Goal: Task Accomplishment & Management: Manage account settings

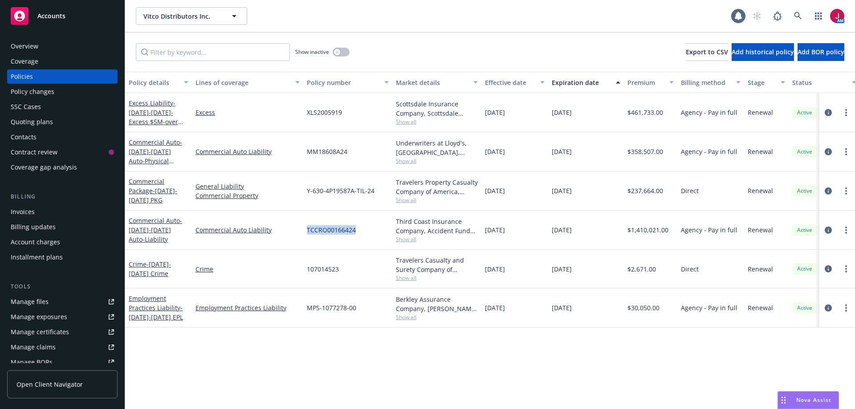
drag, startPoint x: 307, startPoint y: 231, endPoint x: 348, endPoint y: 231, distance: 40.9
click at [351, 235] on div "TCCRO00166424" at bounding box center [347, 230] width 89 height 39
copy span "TCCRO0016642"
click at [58, 94] on div "Policy changes" at bounding box center [62, 92] width 103 height 14
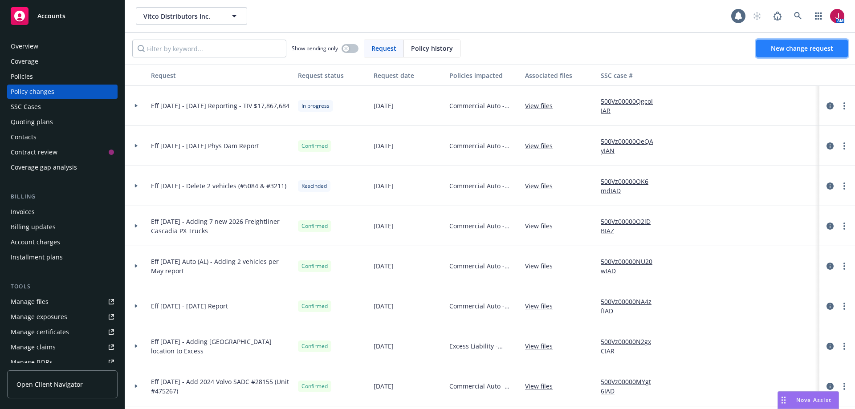
click at [794, 53] on link "New change request" at bounding box center [802, 49] width 92 height 18
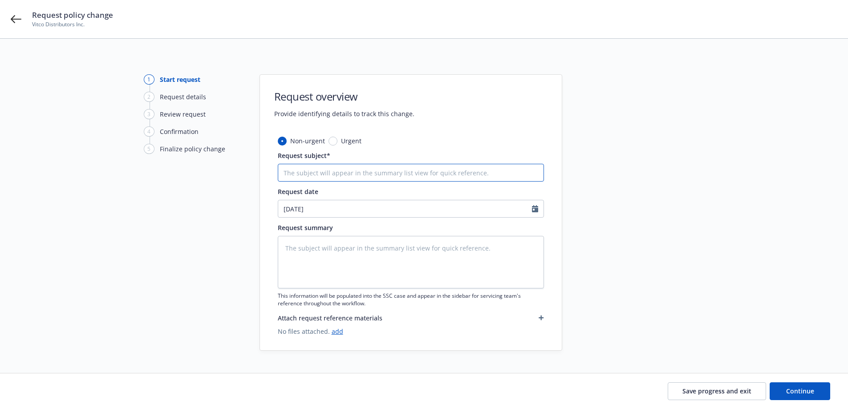
click at [320, 168] on input "Request subject*" at bounding box center [411, 173] width 266 height 18
type textarea "x"
type input "E"
type textarea "x"
type input "Ef"
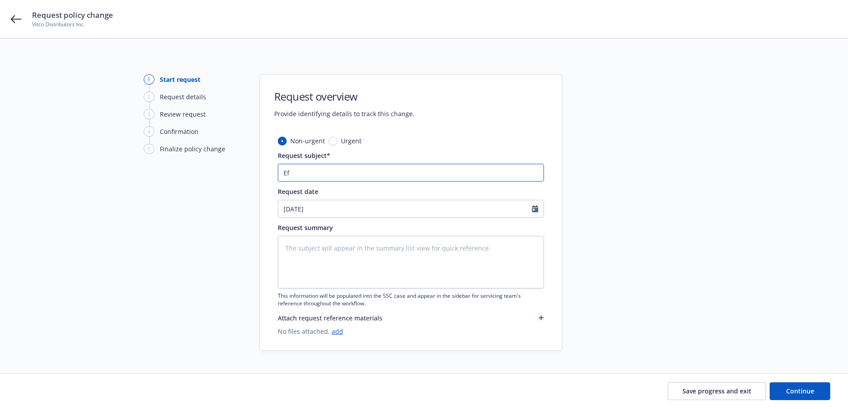
type textarea "x"
type input "Eff"
type textarea "x"
type input "Eff"
type textarea "x"
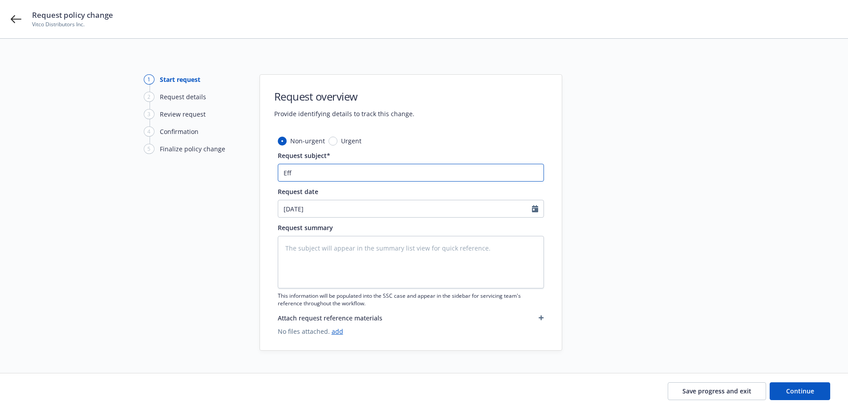
type input "Eff 7"
type textarea "x"
type input "Eff 7/"
type textarea "x"
type input "Eff 7/3"
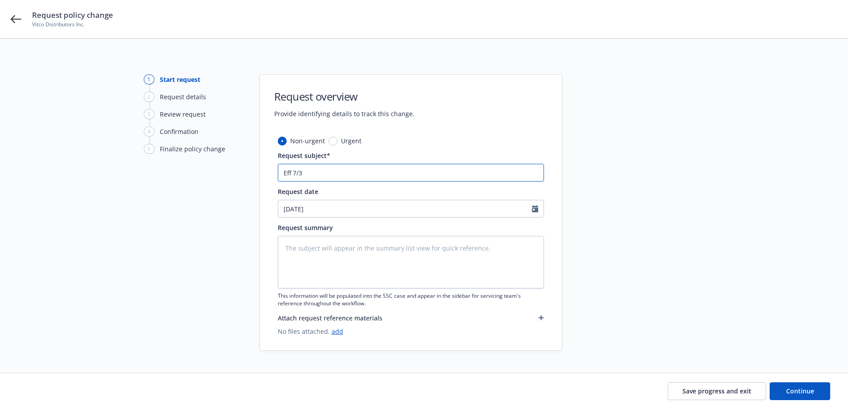
type textarea "x"
type input "Eff 7/31"
type textarea "x"
type input "Eff 7/31/"
type textarea "x"
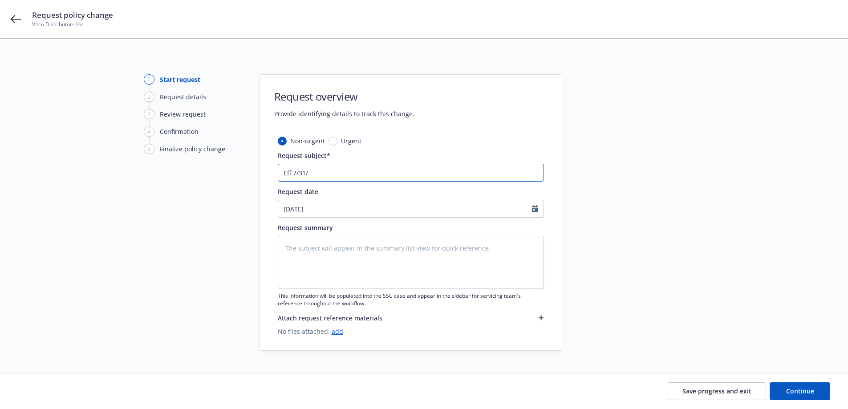
type input "Eff 7/31/2"
type textarea "x"
type input "Eff 7/31/20"
type textarea "x"
type input "Eff 7/31/202"
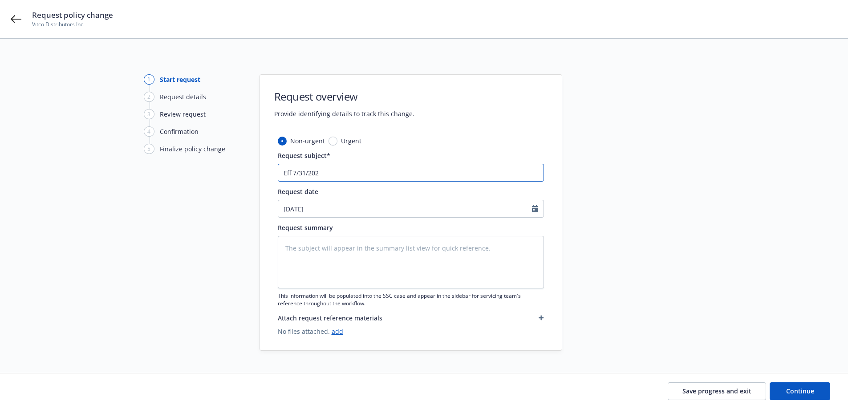
type textarea "x"
type input "Eff 7/31/2025"
type textarea "x"
type input "Eff 7/31/2025"
type textarea "x"
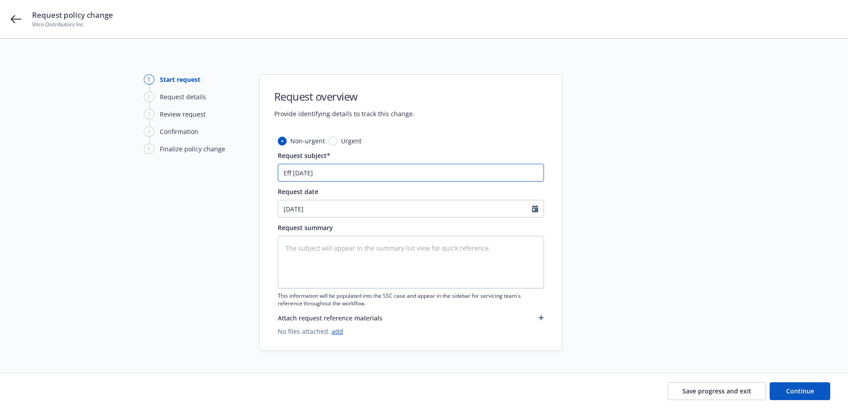
type input "Eff 7/31/2025 -"
type textarea "x"
type input "Eff 7/31/2025 -"
type textarea "x"
type input "Eff 7/31/2025 - 9"
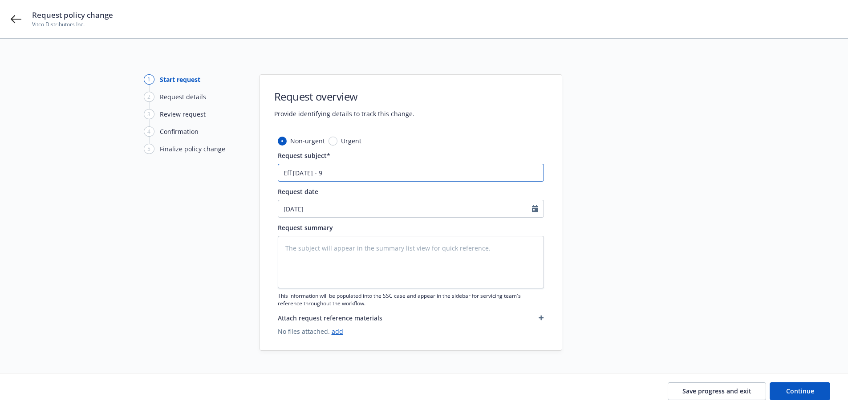
type textarea "x"
type input "Eff 7/31/2025 - 9"
type textarea "x"
type input "Eff 7/31/2025 - 9 A"
type textarea "x"
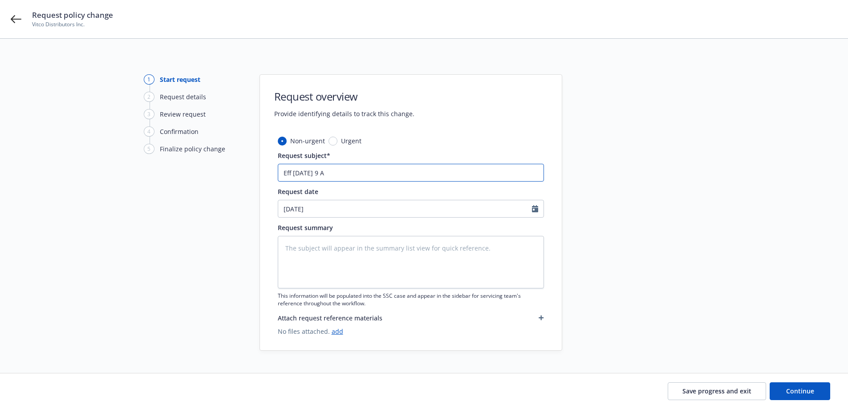
type input "Eff 7/31/2025 - 9 AD"
type textarea "x"
type input "Eff 7/31/2025 - 9 ADD"
type textarea "x"
type input "Eff 7/31/2025 - 9 ADDS"
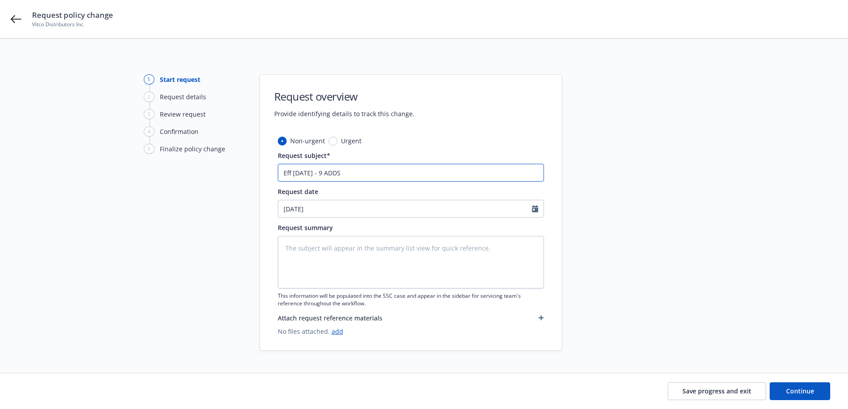
type textarea "x"
type input "Eff 7/31/2025 - 9 ADDS"
type textarea "x"
type input "Eff 7/31/2025 - 9 ADDS /"
type textarea "x"
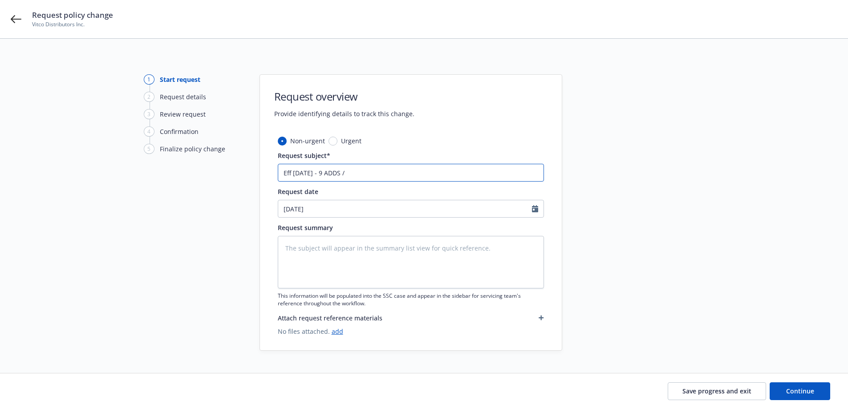
type input "Eff 7/31/2025 - 9 ADDS /"
type textarea "x"
type input "Eff 7/31/2025 - 9 ADDS / 9"
type textarea "x"
type input "Eff 7/31/2025 - 9 ADDS / 9"
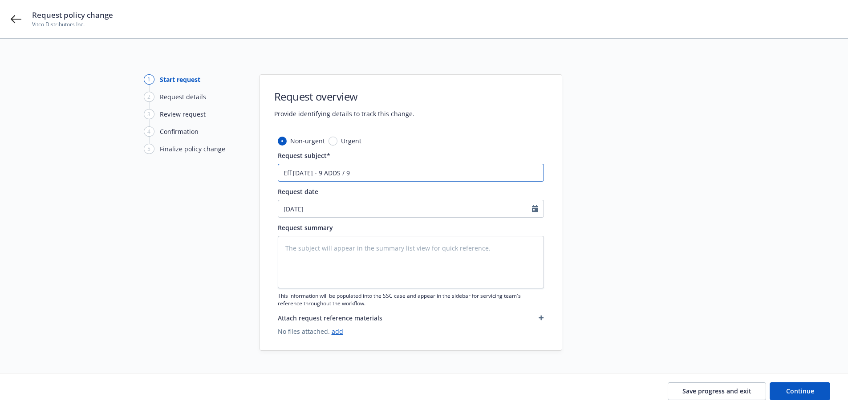
type textarea "x"
type input "Eff 7/31/2025 - 9 ADDS / 9 D"
type textarea "x"
type input "Eff 7/31/2025 - 9 ADDS / 9 De"
type textarea "x"
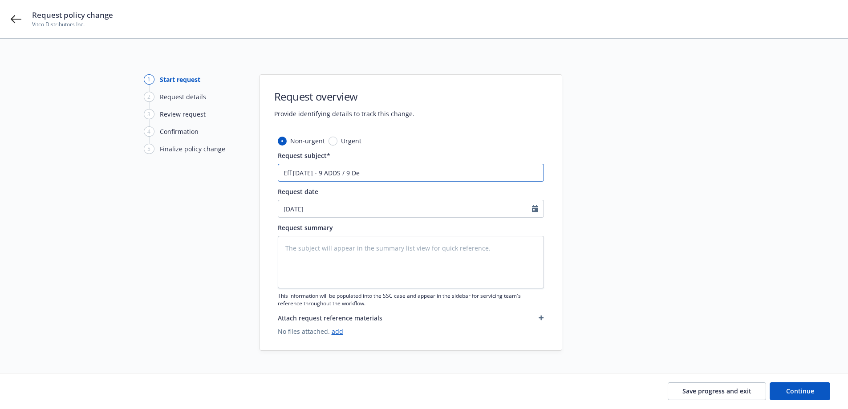
type input "Eff 7/31/2025 - 9 ADDS / 9 Del"
type textarea "x"
type input "Eff 7/31/2025 - 9 ADDS / 9 Dele"
type textarea "x"
type input "Eff 7/31/2025 - 9 ADDS / 9 Delet"
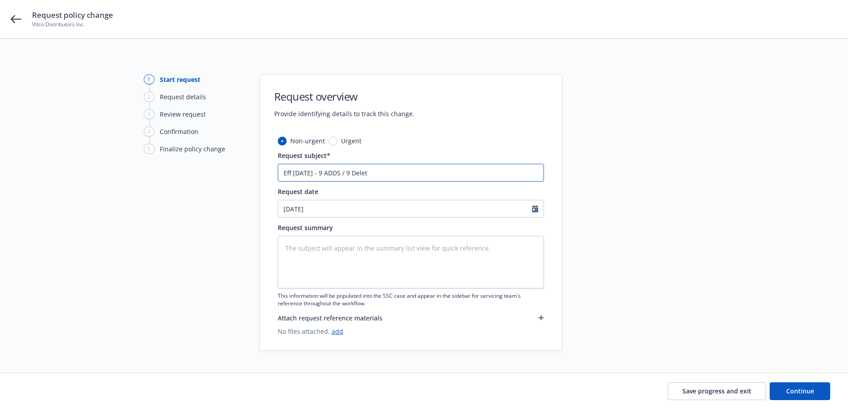
type textarea "x"
type input "Eff 7/31/2025 - 9 ADDS / 9 Delete"
type textarea "x"
type input "Eff 7/31/2025 - 9 ADDS / 9 Deletes"
type textarea "x"
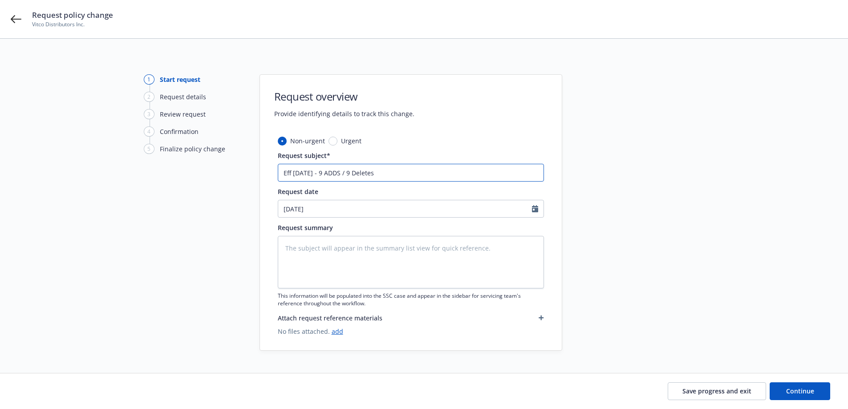
type input "Eff 7/31/2025 - 9 ADDS / 9 Deletes"
type textarea "x"
type input "Eff 7/31/2025 - 9 ADDS / 9 Deletes -"
type textarea "x"
type input "Eff 7/31/2025 - 9 ADDS / 9 Deletes -"
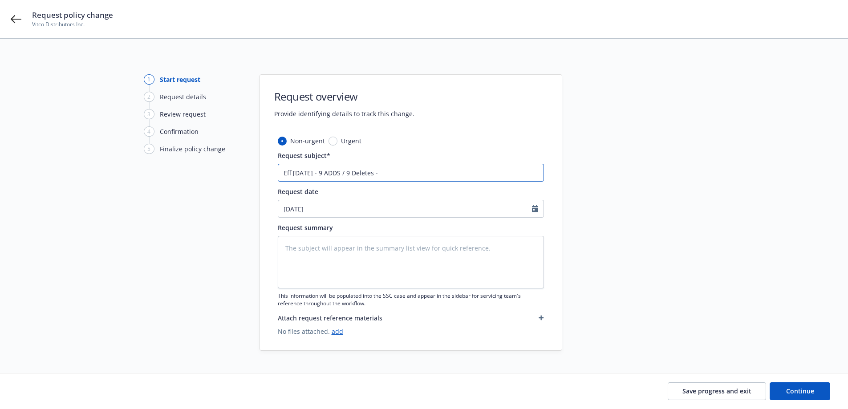
type textarea "x"
type input "Eff 7/31/2025 - 9 ADDS / 9 Deletes - A"
type textarea "x"
type input "Eff 7/31/2025 - 9 ADDS / 9 Deletes - AL"
type textarea "x"
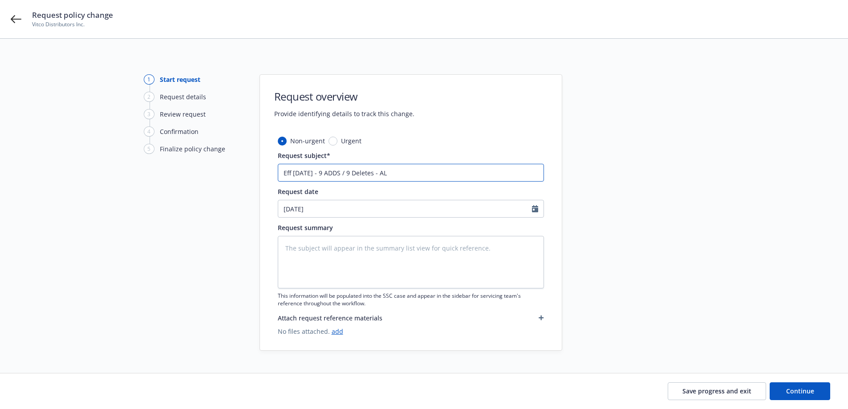
type input "Eff 7/31/2025 - 9 ADDS / 9 Deletes - AL"
type textarea "x"
type input "Eff 7/31/2025 - 9 ADDS / 9 Deletes - AL O"
type textarea "x"
type input "Eff 7/31/2025 - 9 ADDS / 9 Deletes - AL On"
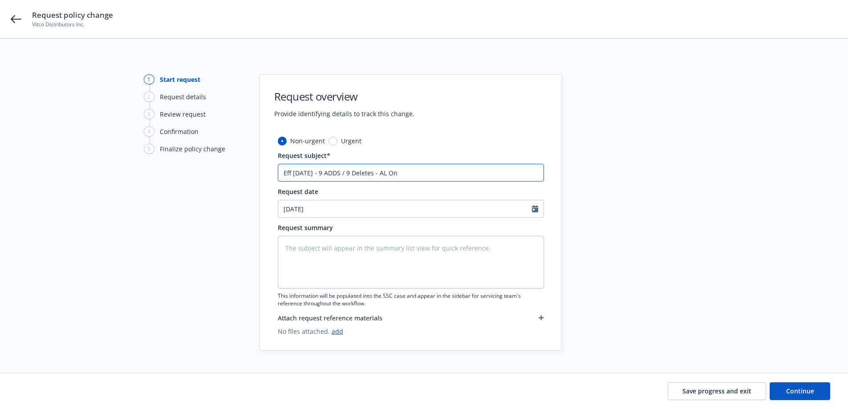
type textarea "x"
type input "Eff 7/31/2025 - 9 ADDS / 9 Deletes - AL Onl"
type textarea "x"
drag, startPoint x: 416, startPoint y: 172, endPoint x: 129, endPoint y: 200, distance: 288.4
click at [129, 200] on div "1 Start request 2 Request details 3 Review request 4 Confirmation 5 Finalize po…" at bounding box center [424, 212] width 826 height 276
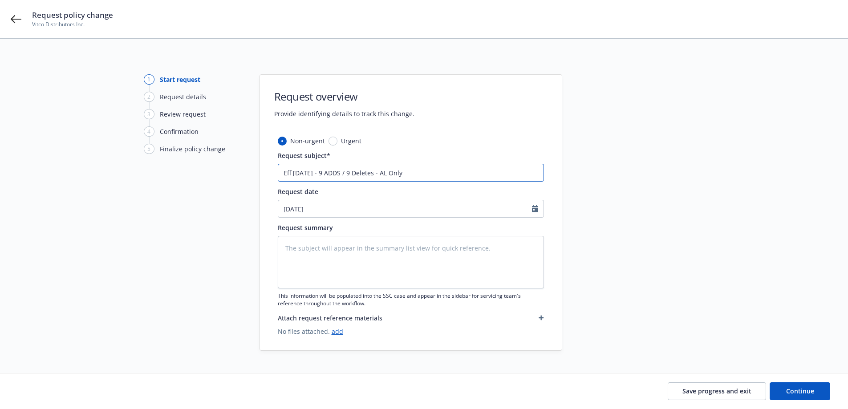
type input "Eff 7/31/2025 - 9 ADDS / 9 Deletes - AL Only"
click at [296, 249] on textarea at bounding box center [411, 262] width 266 height 53
paste textarea "Eff 7/31/2025 - 9 ADDS / 9 Deletes - AL Only"
type textarea "x"
type textarea "Eff 7/31/2025 - 9 ADDS / 9 Deletes - AL Only"
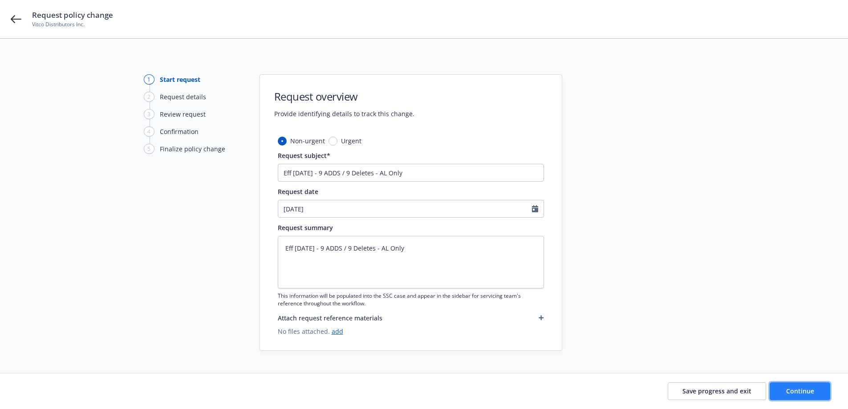
click at [809, 391] on span "Continue" at bounding box center [800, 391] width 28 height 8
type textarea "x"
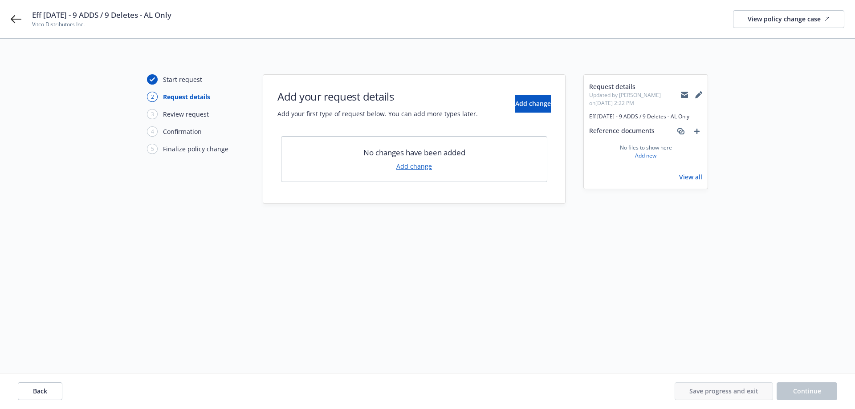
click at [406, 169] on link "Add change" at bounding box center [414, 166] width 36 height 9
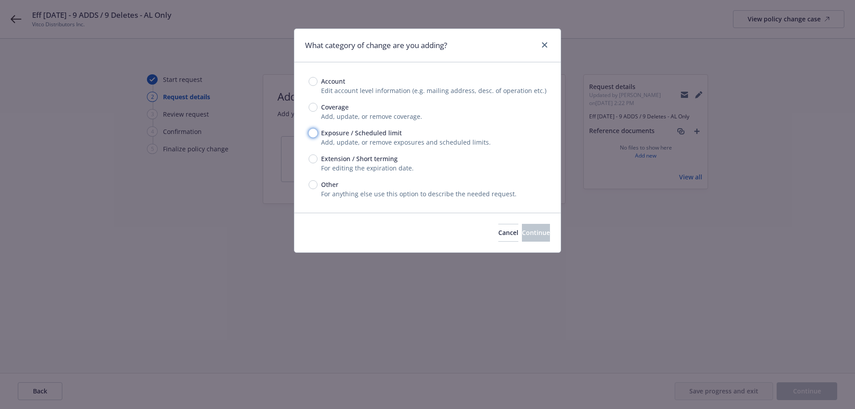
click at [313, 134] on input "Exposure / Scheduled limit" at bounding box center [312, 133] width 9 height 9
radio input "true"
click at [522, 228] on button "Continue" at bounding box center [536, 233] width 28 height 18
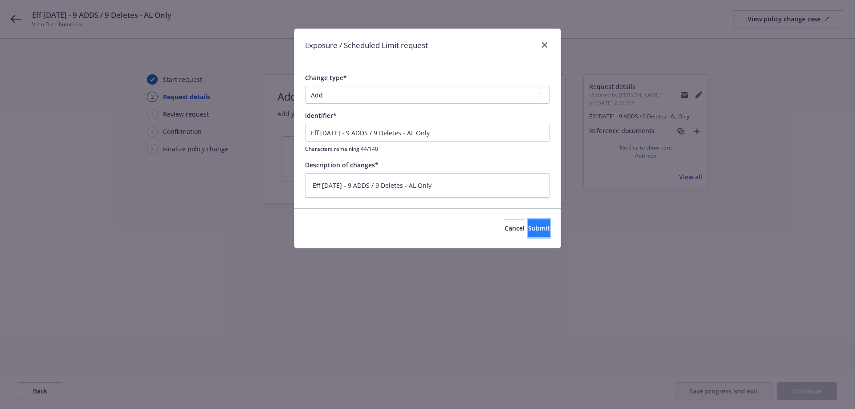
click at [528, 230] on span "Submit" at bounding box center [539, 228] width 22 height 8
type textarea "x"
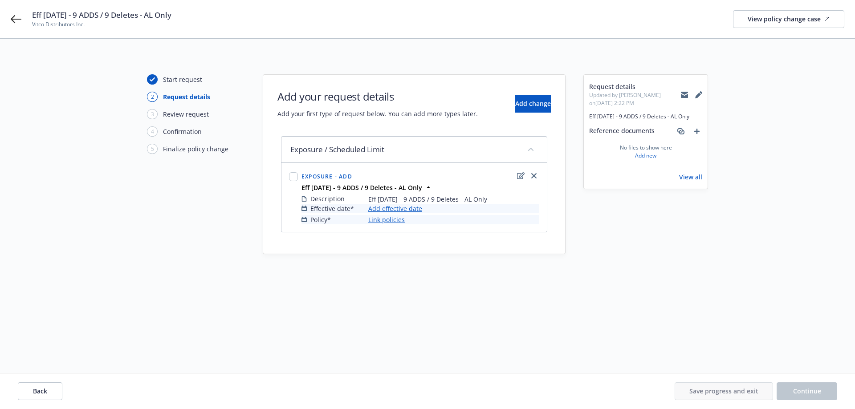
click at [395, 209] on link "Add effective date" at bounding box center [395, 208] width 54 height 9
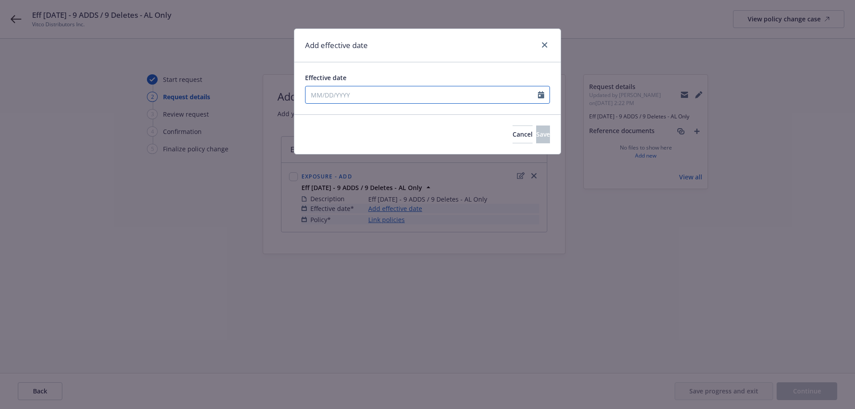
click at [374, 97] on input "Effective date" at bounding box center [421, 94] width 232 height 17
select select "8"
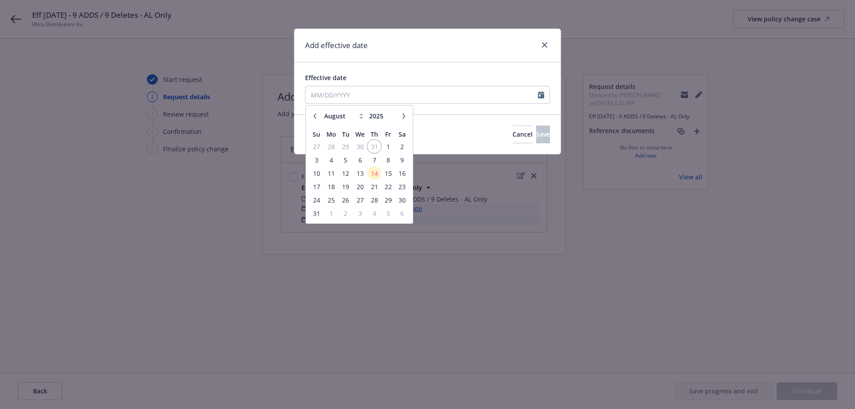
click at [372, 147] on span "31" at bounding box center [374, 146] width 12 height 11
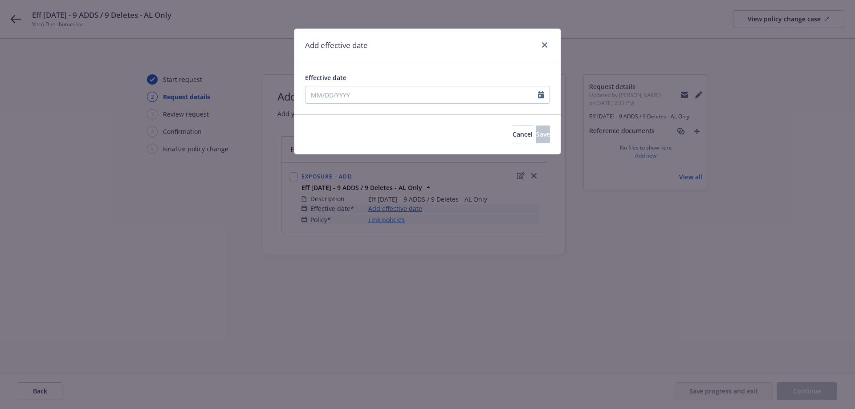
type input "07/31/2025"
click at [536, 139] on button "Save" at bounding box center [543, 135] width 14 height 18
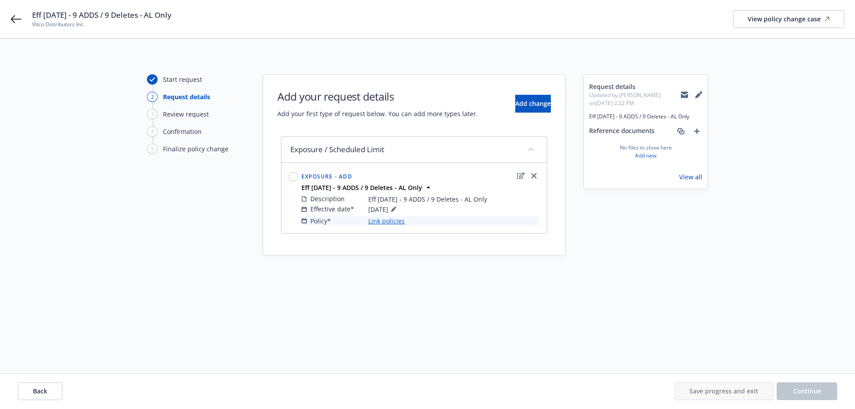
click at [391, 223] on link "Link policies" at bounding box center [386, 220] width 36 height 9
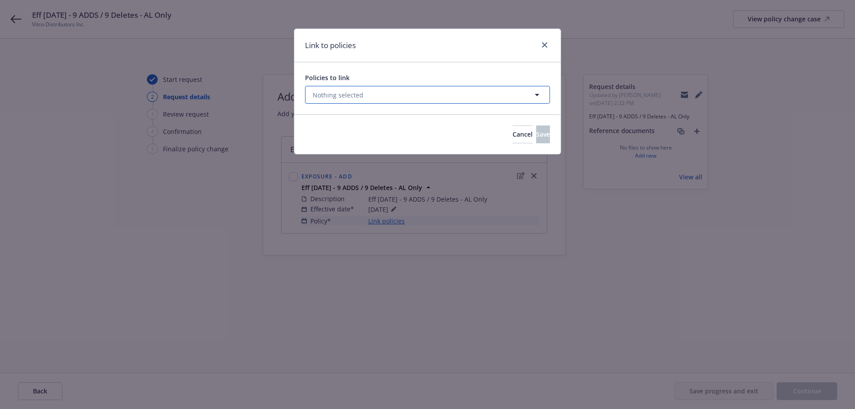
click at [384, 100] on button "Nothing selected" at bounding box center [427, 95] width 245 height 18
select select "ACTIVE"
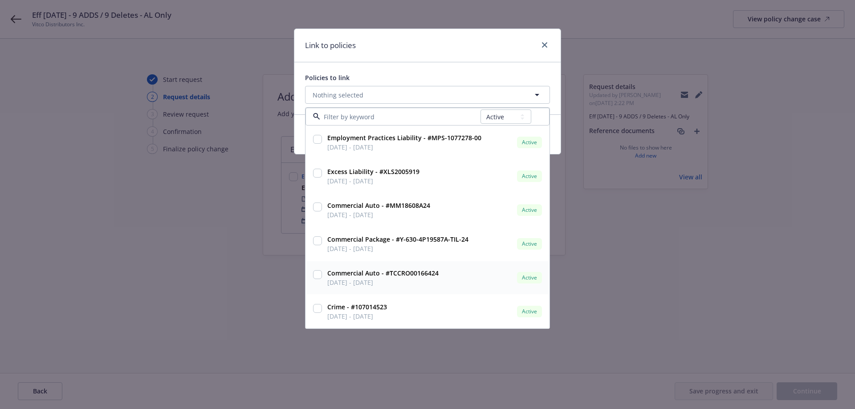
click at [319, 275] on input "checkbox" at bounding box center [317, 274] width 9 height 9
checkbox input "true"
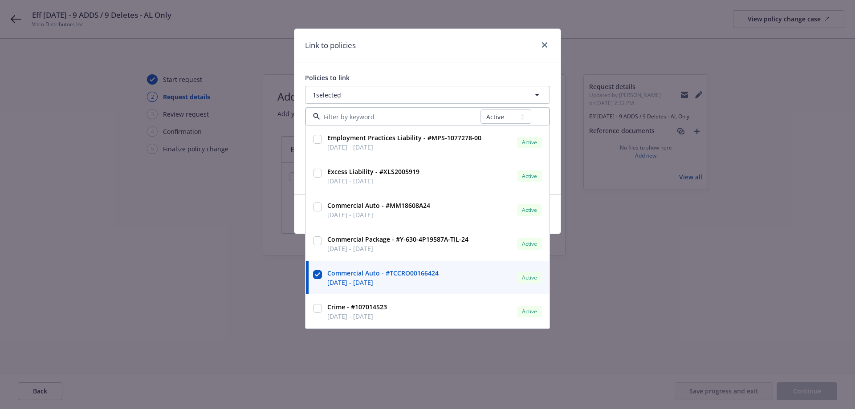
click at [465, 69] on div "Policies to link 1 selected All Active Upcoming Expired Cancelled Employment Pr…" at bounding box center [427, 128] width 266 height 132
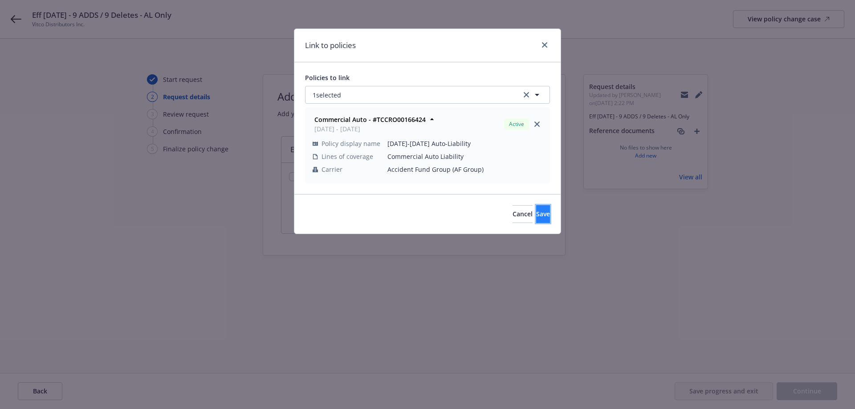
click at [539, 211] on button "Save" at bounding box center [543, 214] width 14 height 18
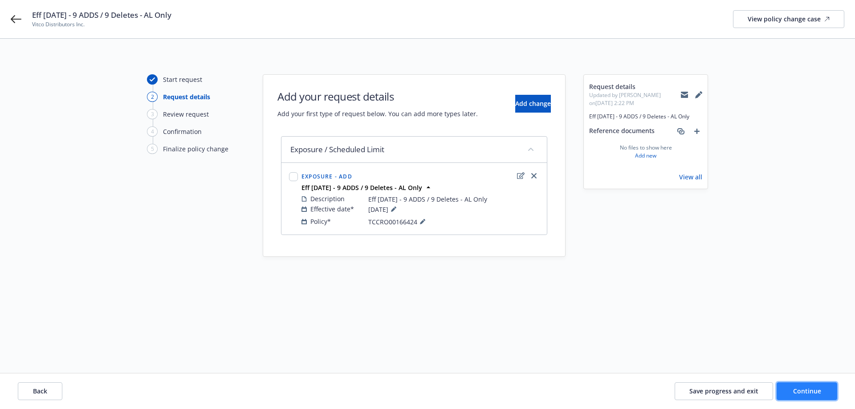
click at [804, 397] on button "Continue" at bounding box center [806, 391] width 61 height 18
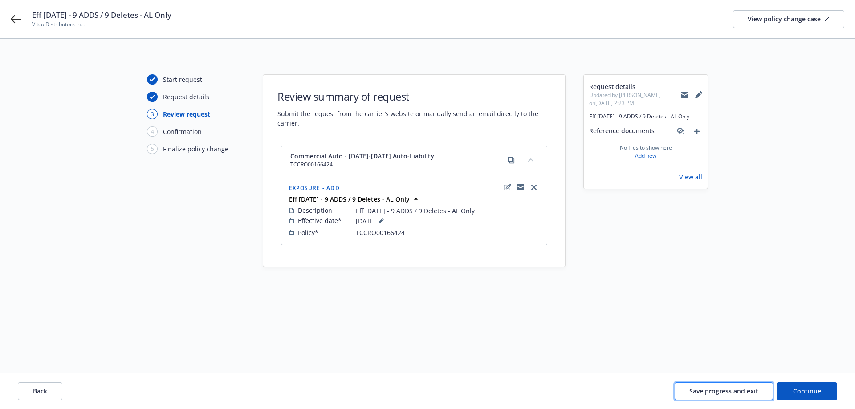
click at [711, 393] on span "Save progress and exit" at bounding box center [723, 391] width 69 height 8
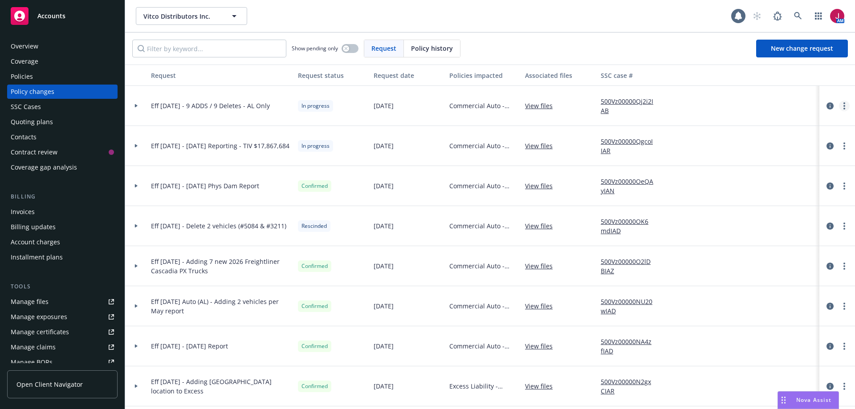
click at [843, 108] on circle "more" at bounding box center [844, 109] width 2 height 2
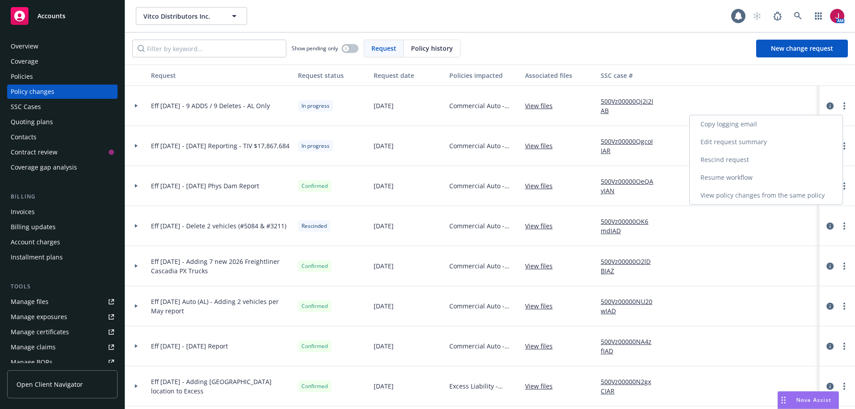
click at [725, 126] on link "Copy logging email" at bounding box center [765, 124] width 153 height 18
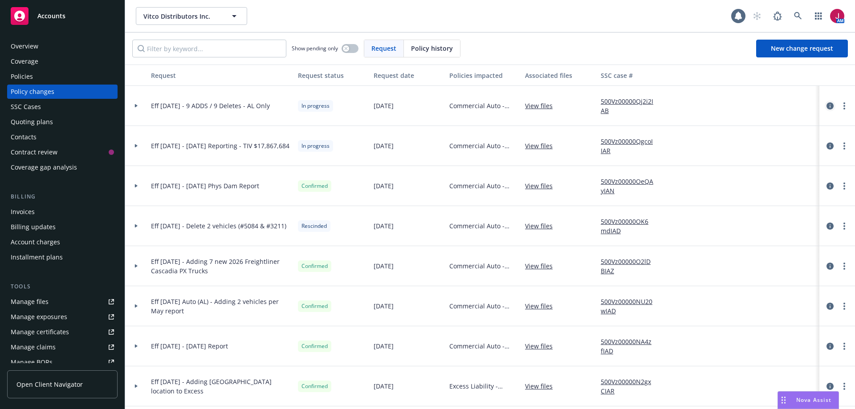
click at [826, 108] on icon "circleInformation" at bounding box center [829, 105] width 7 height 7
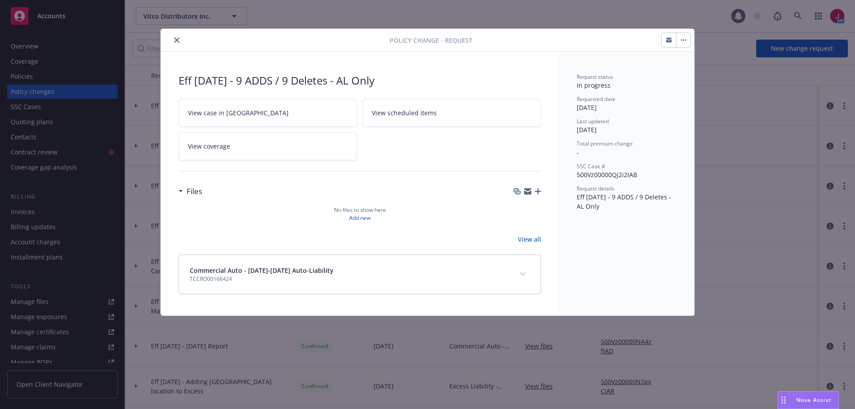
click at [536, 191] on icon "button" at bounding box center [538, 191] width 6 height 6
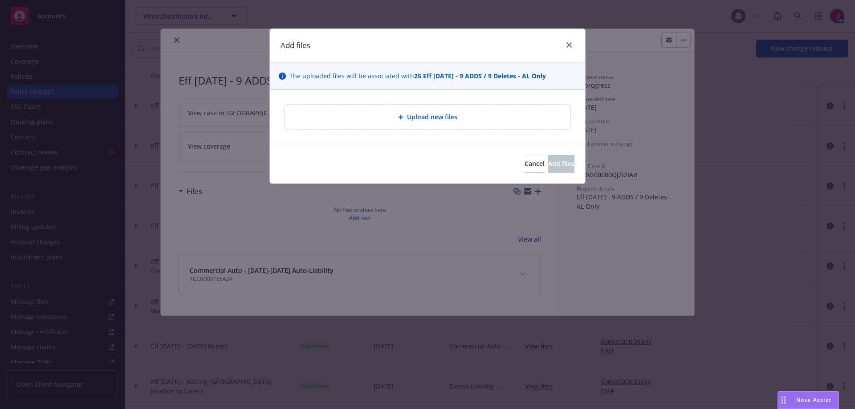
type textarea "x"
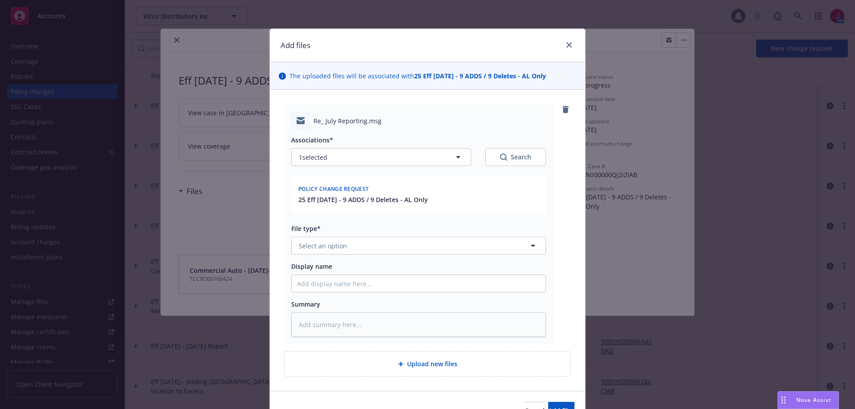
drag, startPoint x: 408, startPoint y: 78, endPoint x: 547, endPoint y: 85, distance: 139.0
click at [547, 85] on div "The uploaded files will be associated with 25 Eff 7/31/2025 - 9 ADDS / 9 Delete…" at bounding box center [427, 76] width 315 height 28
copy strong "25 Eff 7/31/2025 - 9 ADDS / 9 Deletes - AL Only"
click at [384, 246] on button "Select an option" at bounding box center [418, 246] width 255 height 18
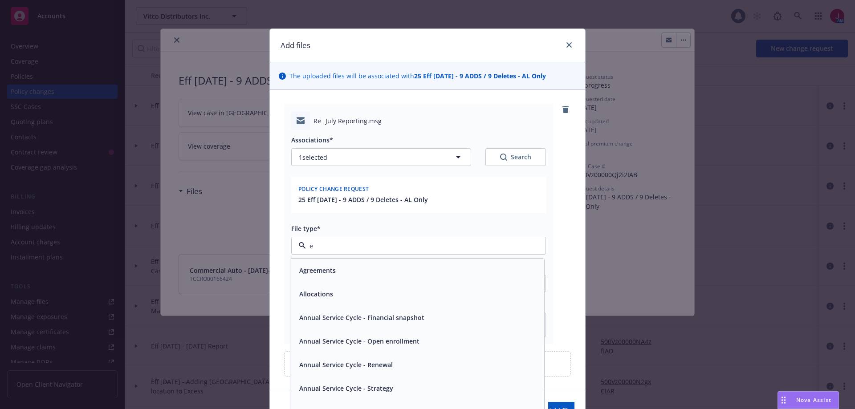
type input "em"
click at [348, 295] on div "Email" at bounding box center [417, 294] width 243 height 13
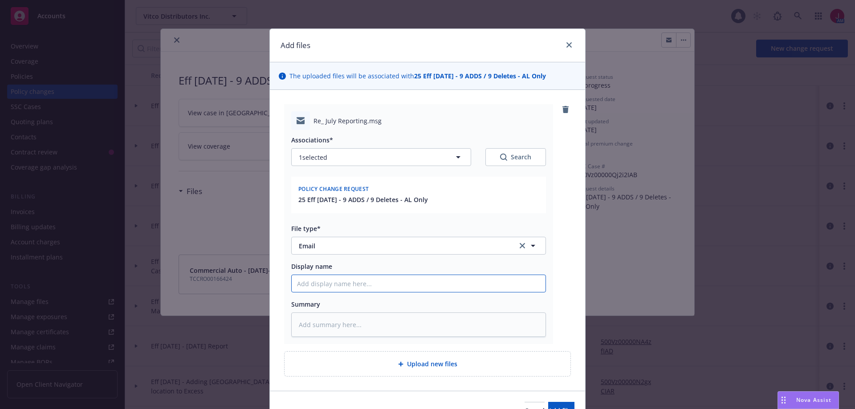
click at [344, 285] on input "Display name" at bounding box center [419, 283] width 254 height 17
type textarea "x"
type input "I"
type textarea "x"
type input "In"
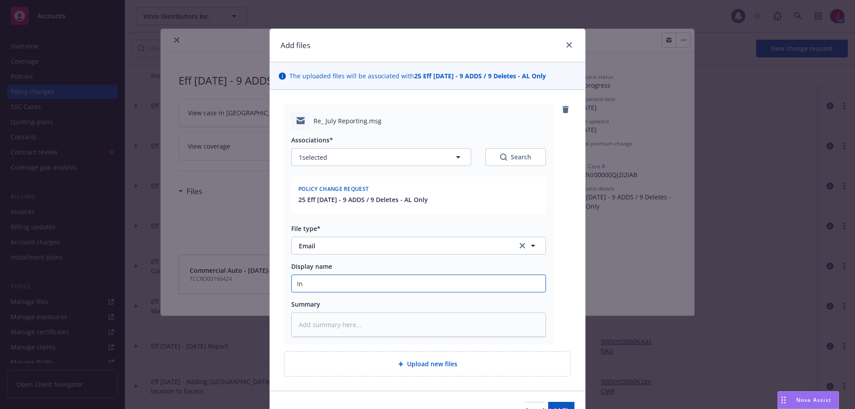
type textarea "x"
type input "Insu"
type textarea "x"
type input "Insur"
type textarea "x"
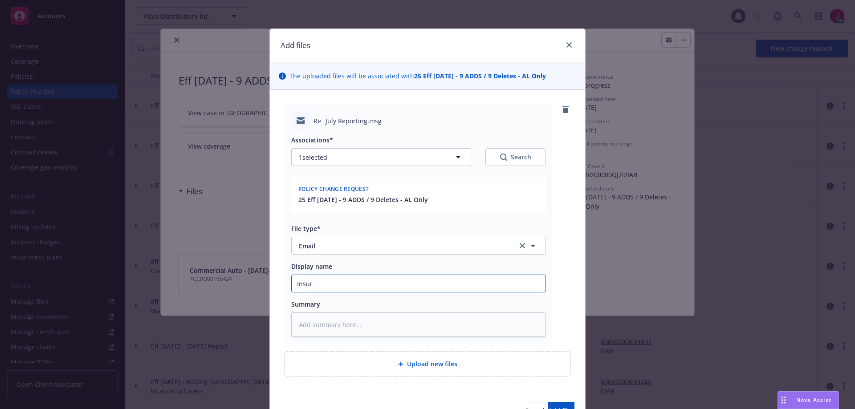
type input "Insure"
type textarea "x"
type input "Insured"
type textarea "x"
type input "Insured"
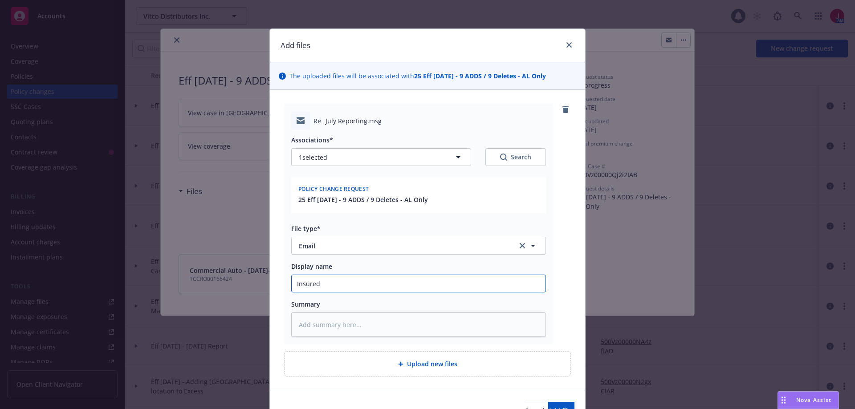
type textarea "x"
type input "Insured c"
type textarea "x"
type input "Insured co"
type textarea "x"
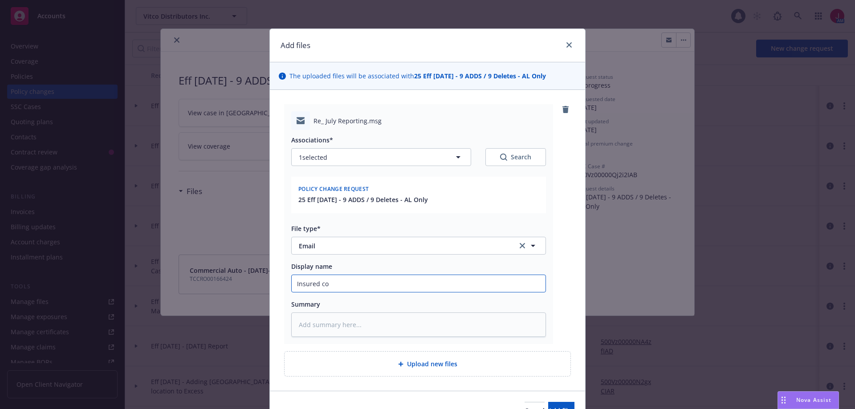
type input "Insured con"
type textarea "x"
type input "Insured conf"
type textarea "x"
type input "Insured confi"
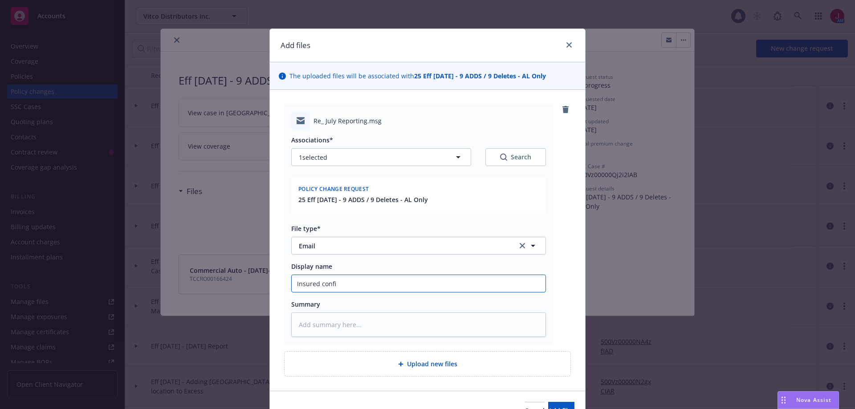
type textarea "x"
type input "Insured confir"
type textarea "x"
type input "Insured confirm"
type textarea "x"
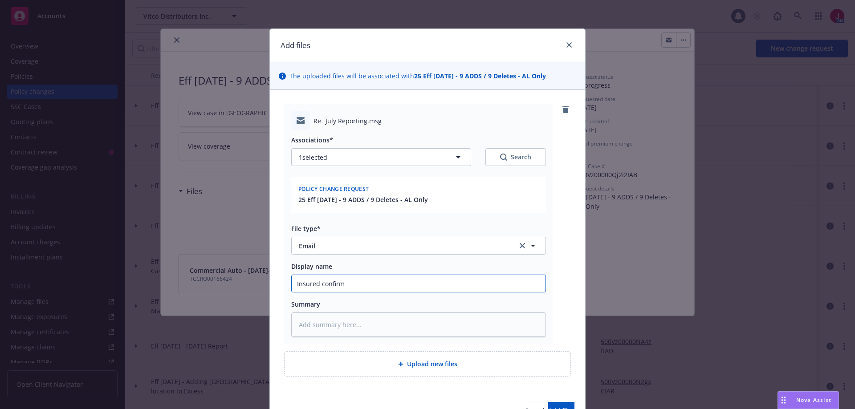
type input "Insured confirma"
type textarea "x"
type input "Insured confirmat"
type textarea "x"
type input "Insured confirmati"
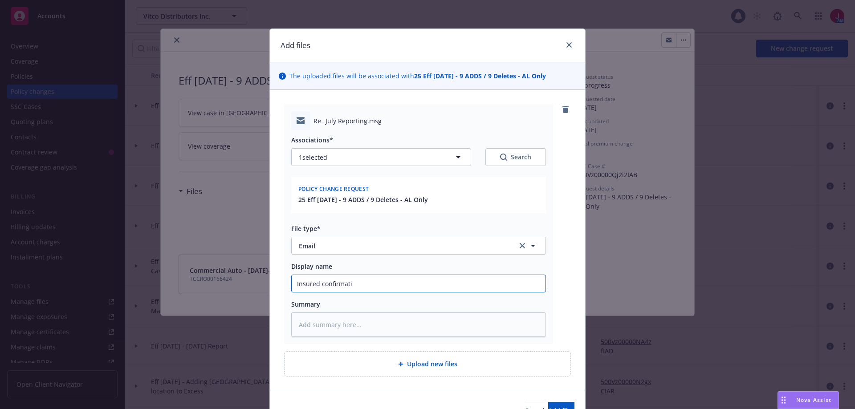
type textarea "x"
type input "Insured confirmatio"
type textarea "x"
type input "Insured confirmation"
type textarea "x"
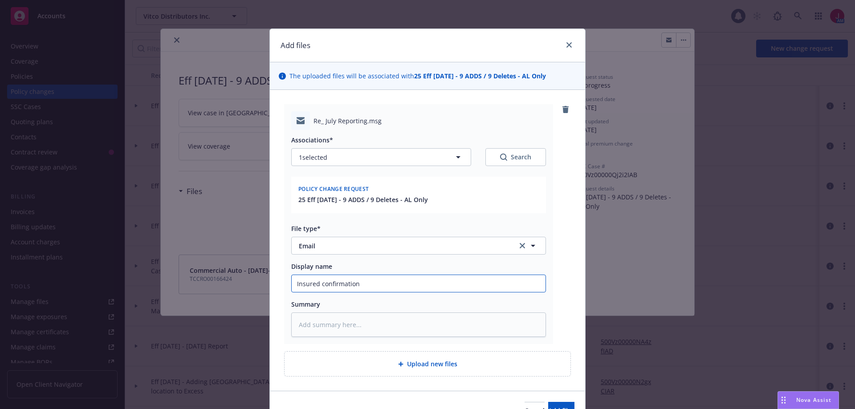
type input "Insured confirmation"
type textarea "x"
type input "Insured confirmation -"
type textarea "x"
type input "Insured confirmation -"
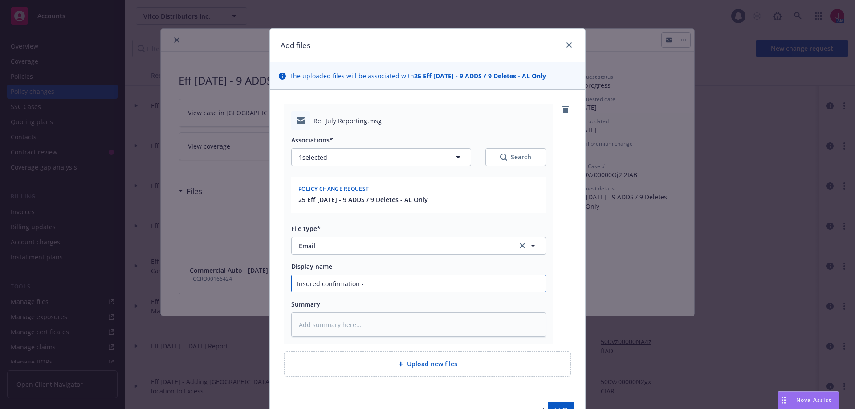
paste input "25 Eff 7/31/2025 - 9 ADDS / 9 Deletes - AL Only"
type textarea "x"
type input "Insured confirmation - 25 Eff 7/31/2025 - 9 ADDS / 9 Deletes - AL Only"
click at [552, 406] on span "Add files" at bounding box center [561, 410] width 26 height 8
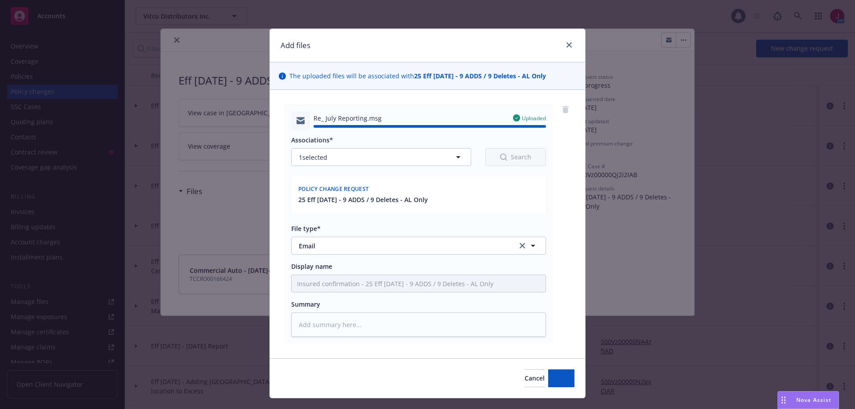
type textarea "x"
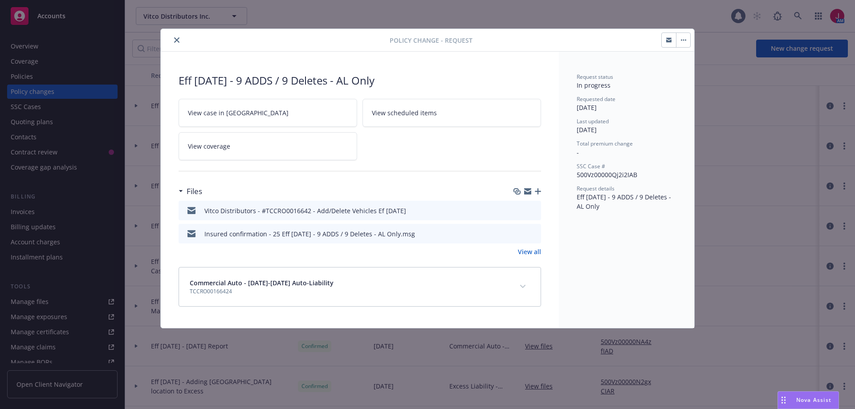
click at [173, 40] on button "close" at bounding box center [176, 40] width 11 height 11
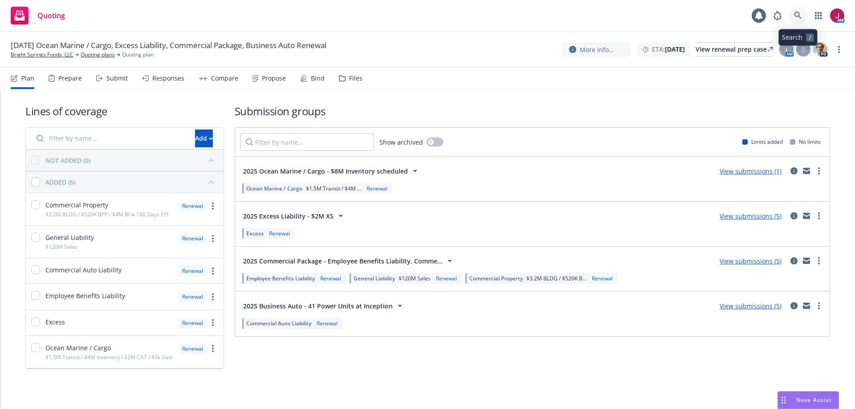
click at [793, 20] on link at bounding box center [798, 16] width 18 height 18
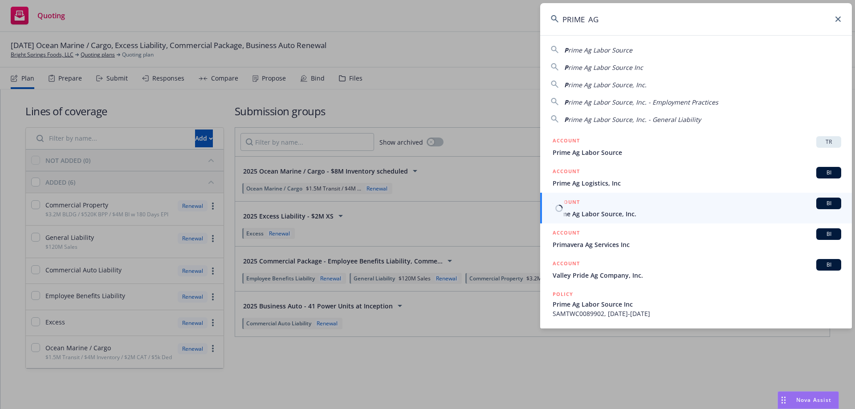
type input "PRIME AG"
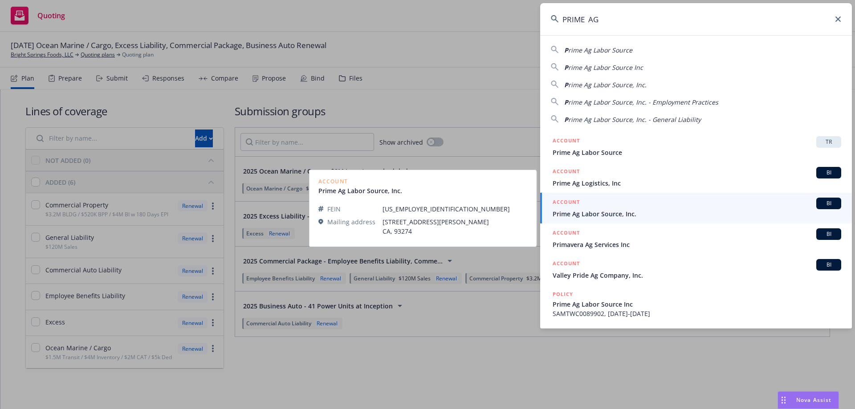
click at [665, 221] on link "ACCOUNT BI Prime Ag Labor Source, Inc." at bounding box center [696, 208] width 312 height 31
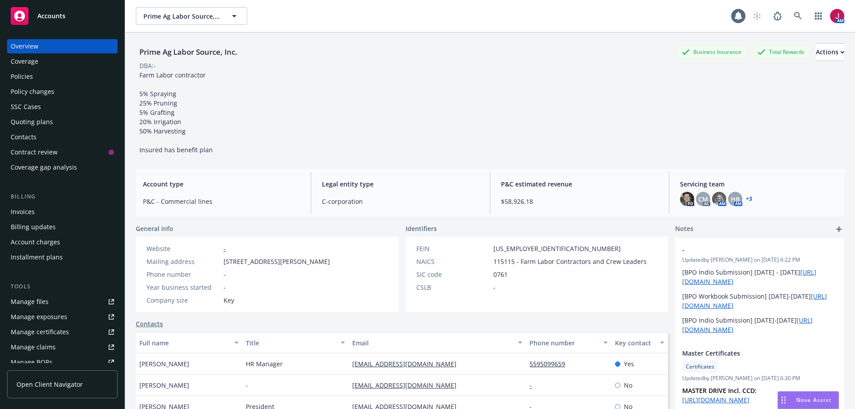
click at [32, 134] on div "Contacts" at bounding box center [24, 137] width 26 height 14
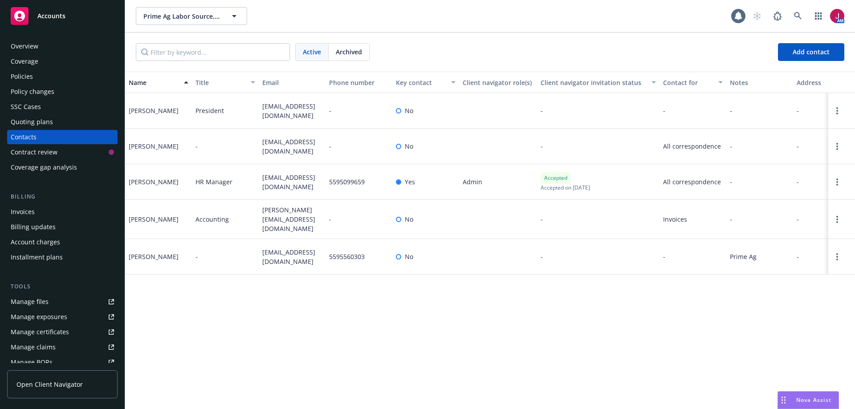
click at [21, 120] on div "Quoting plans" at bounding box center [32, 122] width 42 height 14
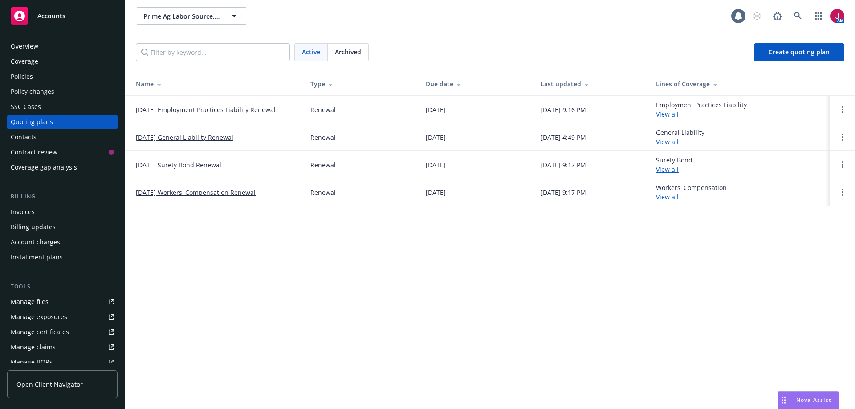
click at [194, 137] on link "[DATE] General Liability Renewal" at bounding box center [184, 137] width 97 height 9
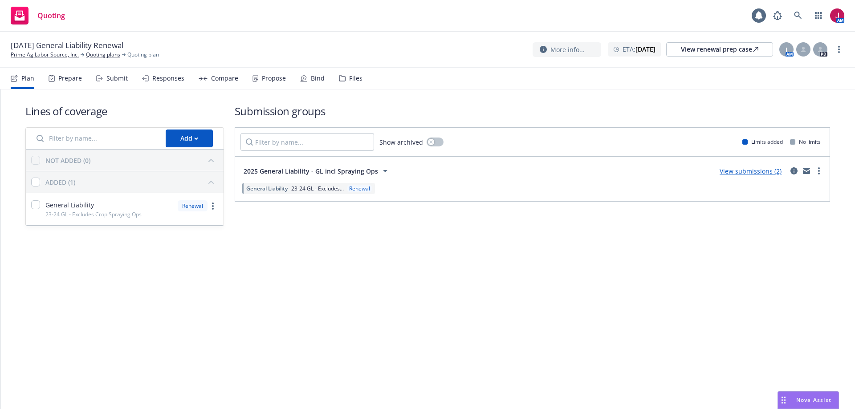
click at [116, 78] on div "Submit" at bounding box center [116, 78] width 21 height 7
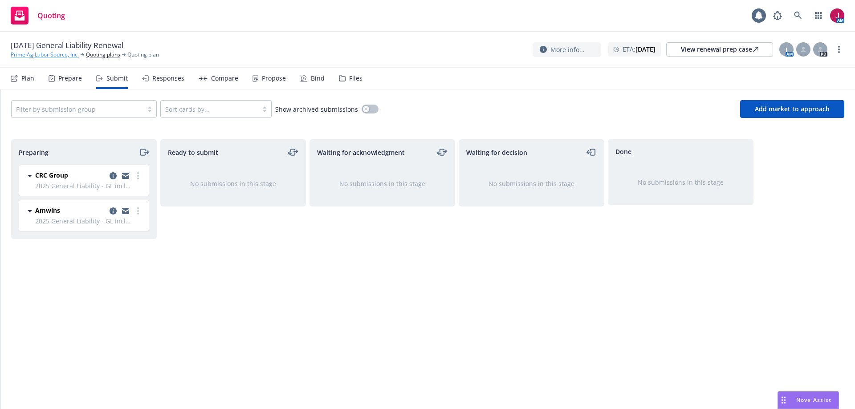
click at [38, 53] on link "Prime Ag Labor Source, Inc." at bounding box center [45, 55] width 68 height 8
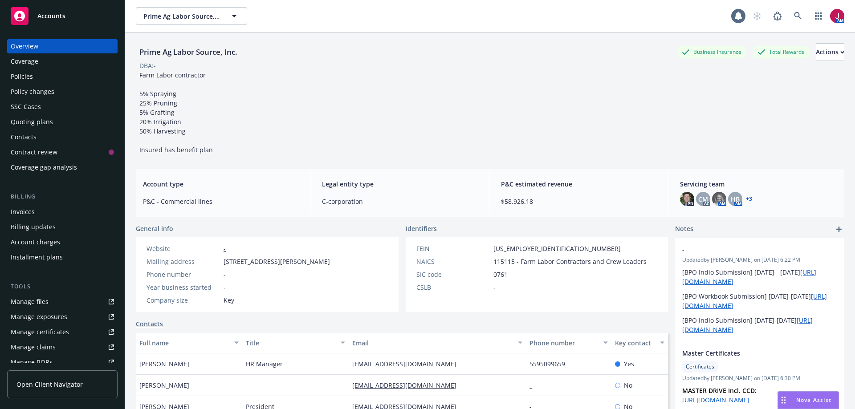
click at [35, 83] on div "Policies" at bounding box center [62, 76] width 103 height 14
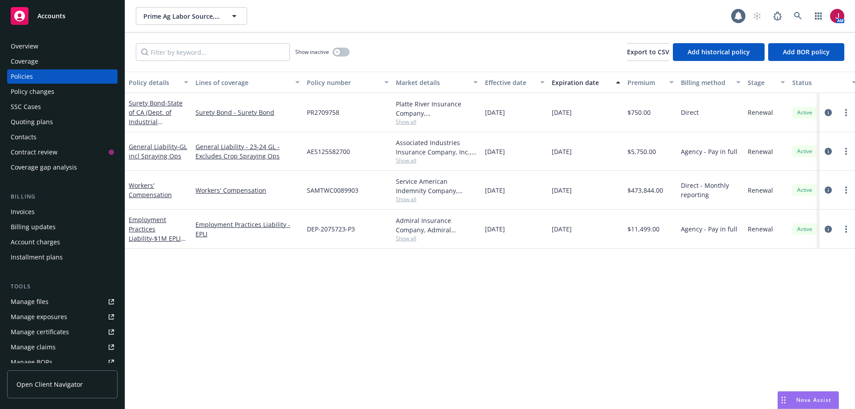
click at [403, 161] on span "Show all" at bounding box center [437, 161] width 82 height 8
click at [32, 122] on div "Quoting plans" at bounding box center [32, 122] width 42 height 14
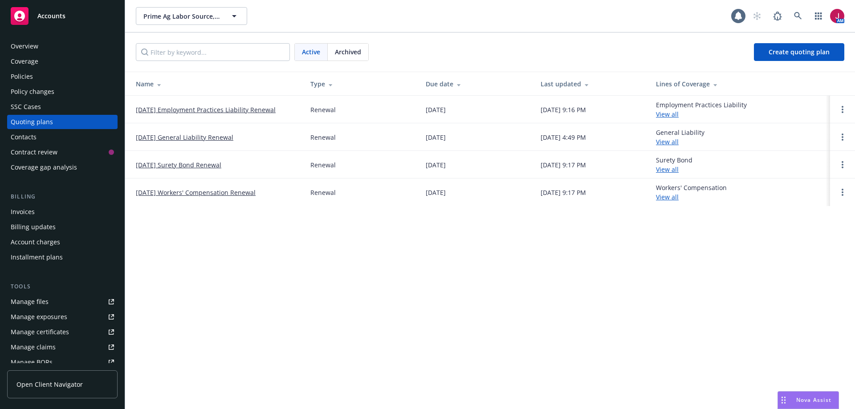
click at [200, 137] on link "[DATE] General Liability Renewal" at bounding box center [184, 137] width 97 height 9
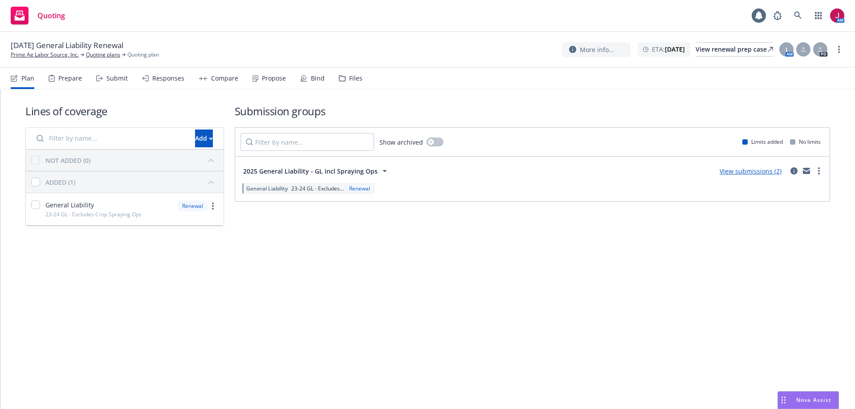
click at [126, 81] on div "Submit" at bounding box center [116, 78] width 21 height 7
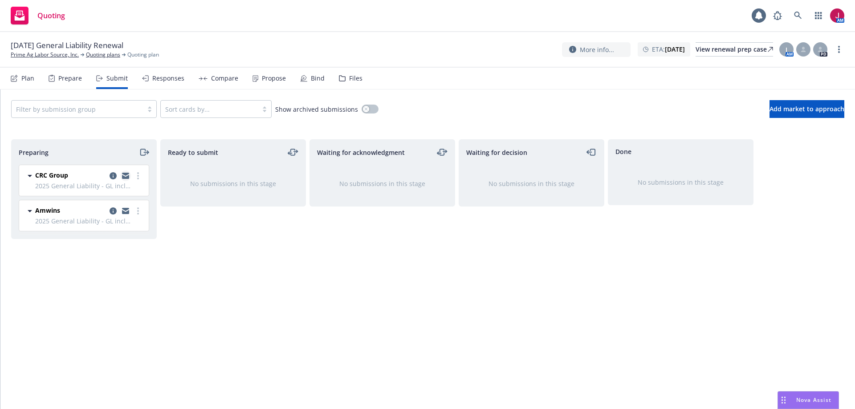
click at [127, 177] on icon "copy logging email" at bounding box center [125, 177] width 7 height 4
click at [143, 153] on icon "moveRight" at bounding box center [144, 152] width 10 height 11
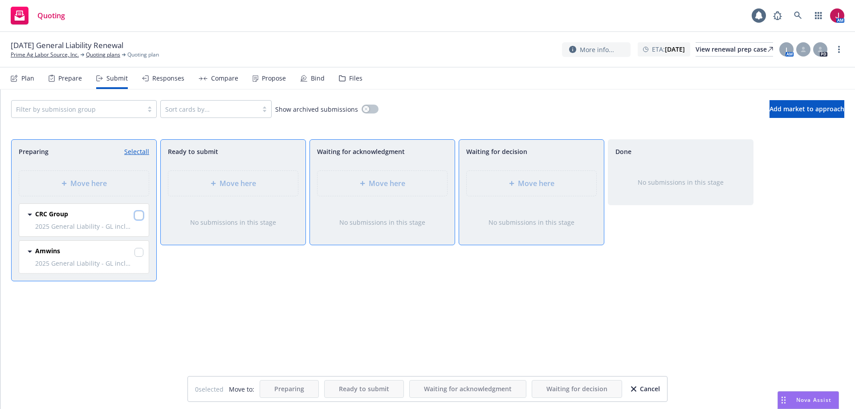
click at [137, 215] on input "checkbox" at bounding box center [138, 215] width 9 height 9
checkbox input "true"
click at [357, 189] on div "Move here" at bounding box center [382, 183] width 130 height 25
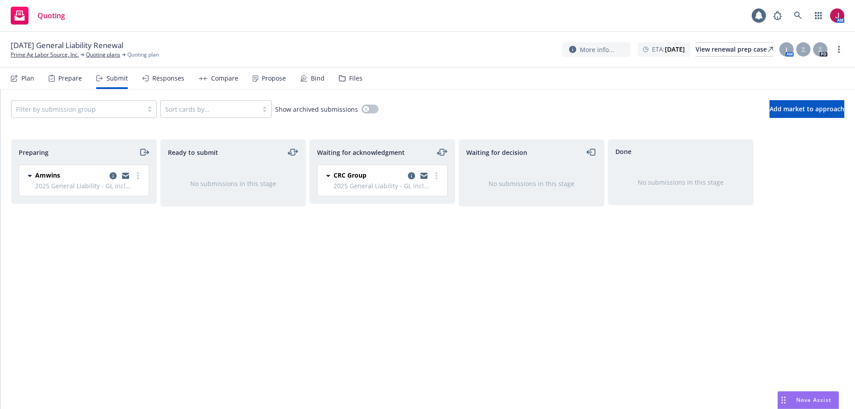
drag, startPoint x: 126, startPoint y: 174, endPoint x: 123, endPoint y: 167, distance: 7.2
click at [126, 174] on icon "copy logging email" at bounding box center [125, 174] width 7 height 3
click at [53, 54] on link "Prime Ag Labor Source, Inc." at bounding box center [45, 55] width 68 height 8
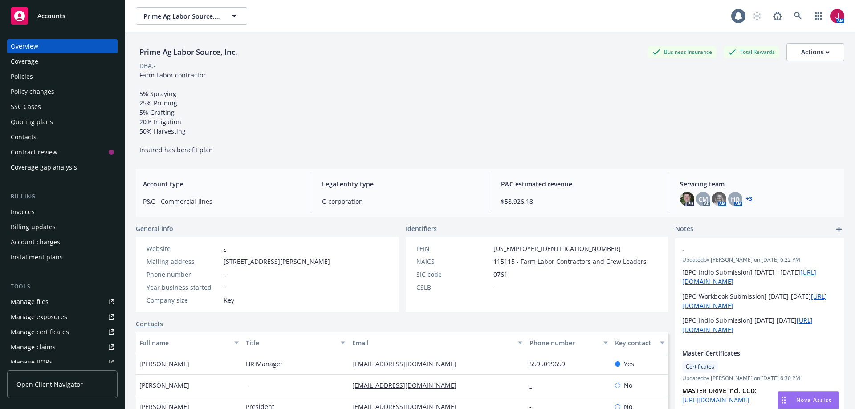
click at [21, 81] on div "Policies" at bounding box center [22, 76] width 22 height 14
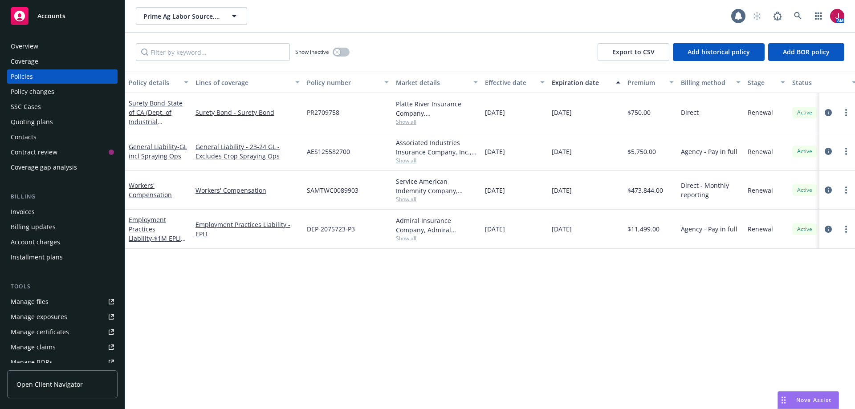
click at [52, 125] on div "Quoting plans" at bounding box center [62, 122] width 103 height 14
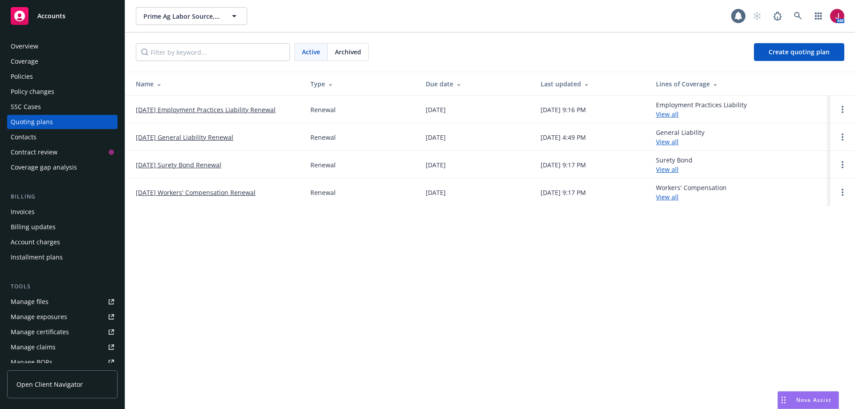
click at [186, 137] on link "10/16/25 General Liability Renewal" at bounding box center [184, 137] width 97 height 9
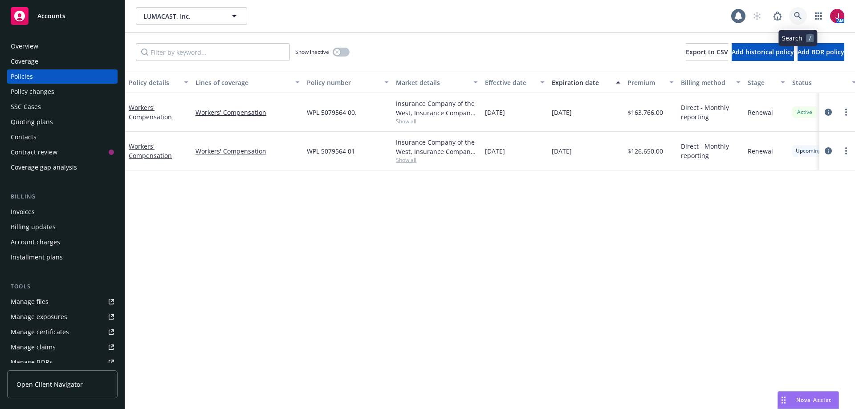
click at [792, 14] on link at bounding box center [798, 16] width 18 height 18
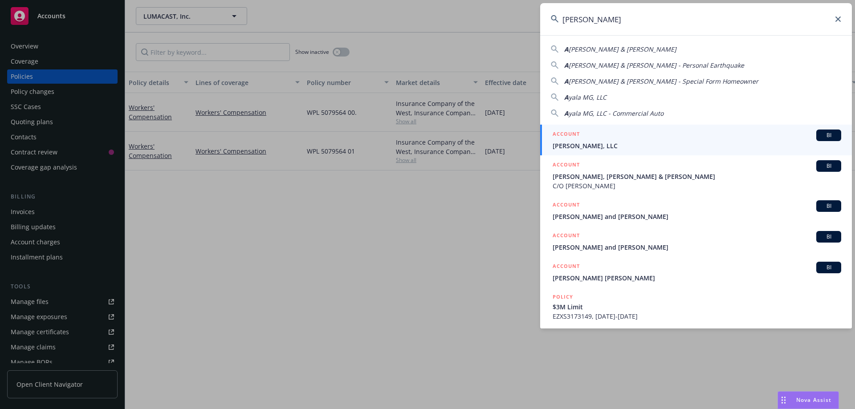
type input "[PERSON_NAME]"
click at [628, 134] on div "ACCOUNT BI" at bounding box center [696, 136] width 288 height 12
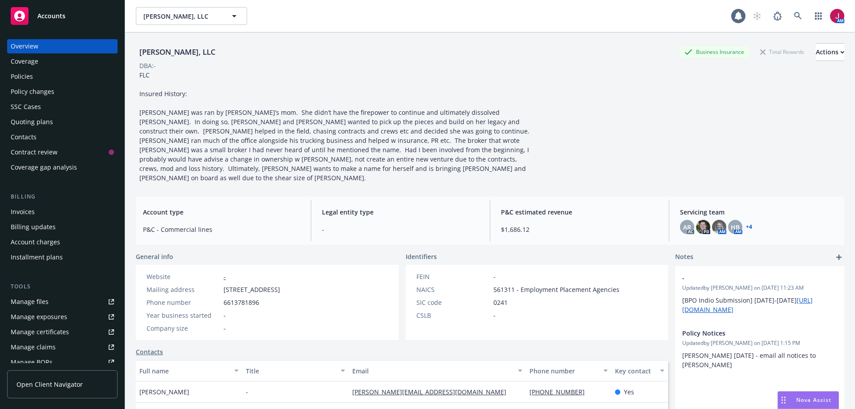
click at [66, 79] on div "Policies" at bounding box center [62, 76] width 103 height 14
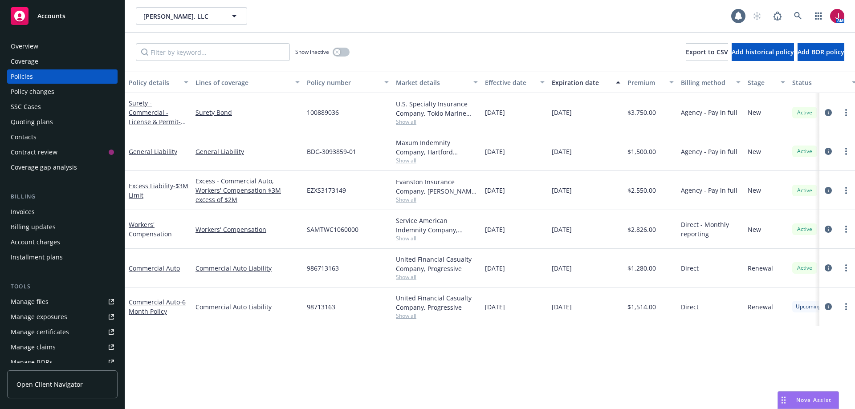
click at [407, 202] on span "Show all" at bounding box center [437, 200] width 82 height 8
click at [57, 123] on div "Quoting plans" at bounding box center [62, 122] width 103 height 14
